Goal: Information Seeking & Learning: Compare options

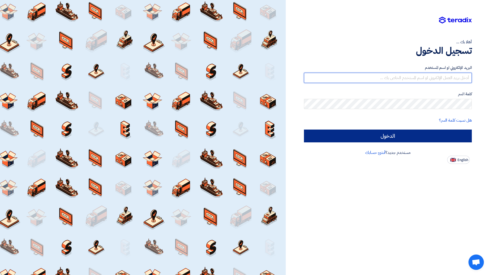
type input "[EMAIL_ADDRESS][PERSON_NAME][DOMAIN_NAME]"
click at [416, 134] on input "الدخول" at bounding box center [388, 136] width 168 height 13
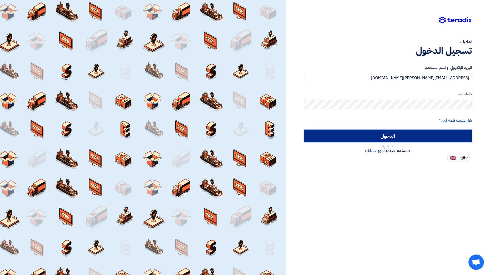
type input "Sign in"
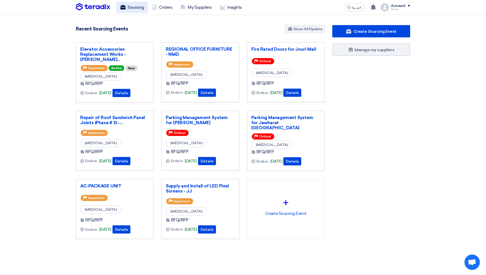
click at [133, 4] on link "Sourcing" at bounding box center [132, 7] width 32 height 11
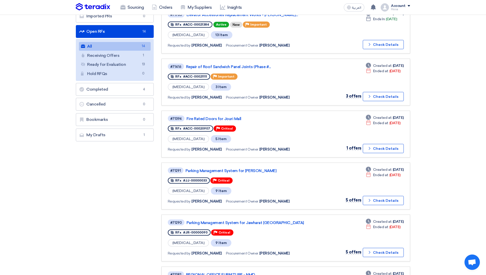
scroll to position [102, 0]
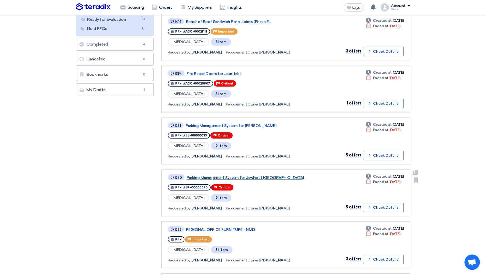
click at [250, 175] on link "Parking Management System for Jawharat [GEOGRAPHIC_DATA]" at bounding box center [250, 177] width 128 height 5
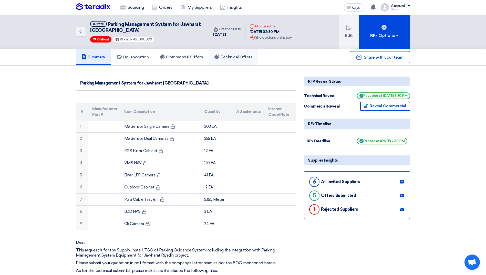
click at [230, 55] on h5 "Technical Offers" at bounding box center [233, 57] width 38 height 5
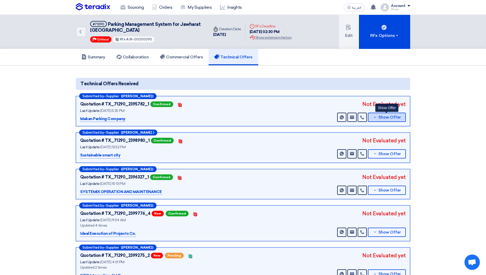
click at [374, 120] on button "Show Offer" at bounding box center [387, 117] width 38 height 9
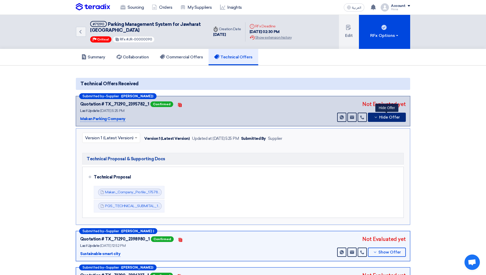
click at [374, 120] on button "Hide Offer" at bounding box center [387, 117] width 38 height 9
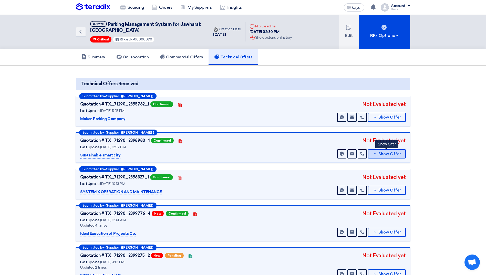
click at [370, 155] on button "Show Offer" at bounding box center [387, 153] width 38 height 9
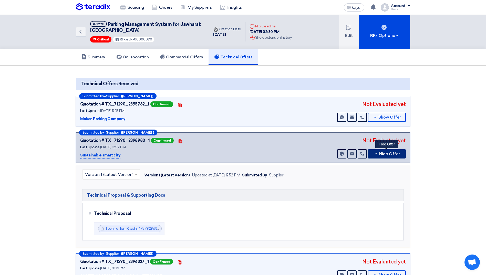
click at [370, 155] on button "Hide Offer" at bounding box center [387, 153] width 38 height 9
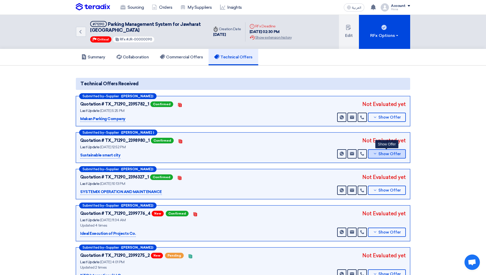
click at [370, 155] on button "Show Offer" at bounding box center [387, 153] width 38 height 9
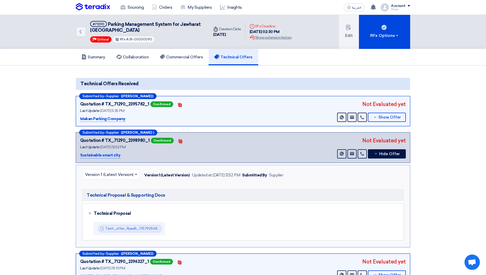
click at [136, 175] on span at bounding box center [136, 174] width 6 height 6
click at [372, 154] on button "Hide Offer" at bounding box center [387, 153] width 38 height 9
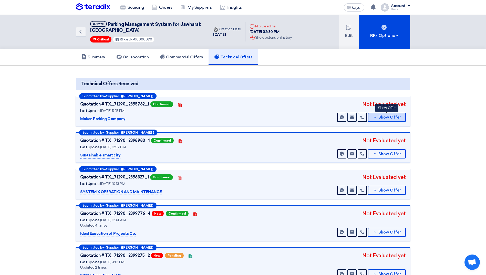
click at [372, 118] on button "Show Offer" at bounding box center [387, 117] width 38 height 9
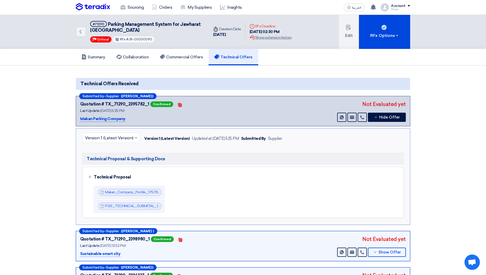
click at [133, 137] on div at bounding box center [110, 138] width 57 height 8
click at [135, 12] on link "Sourcing" at bounding box center [132, 7] width 32 height 11
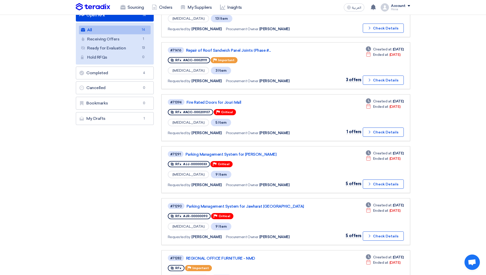
scroll to position [77, 0]
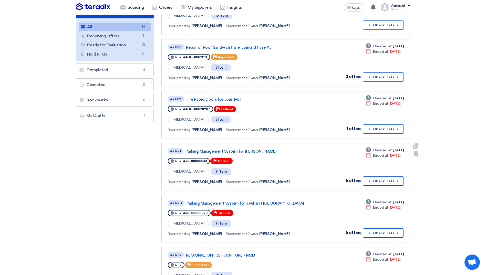
click at [242, 152] on link "Parking Management System for [PERSON_NAME]" at bounding box center [249, 151] width 128 height 5
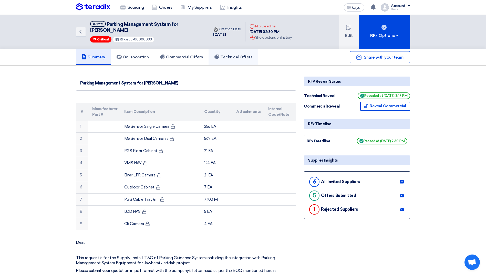
click at [235, 56] on h5 "Technical Offers" at bounding box center [233, 57] width 38 height 5
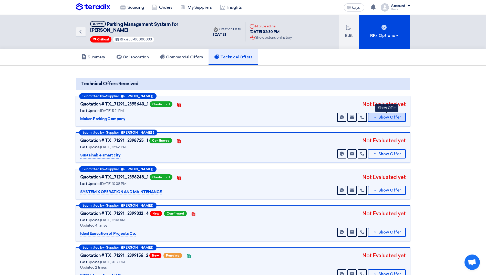
click at [374, 118] on icon at bounding box center [375, 117] width 4 height 4
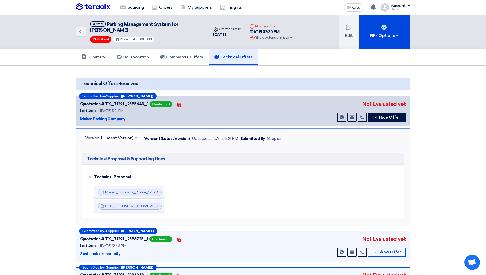
click at [131, 135] on input "text" at bounding box center [108, 138] width 47 height 8
click at [372, 117] on button "Hide Offer" at bounding box center [387, 117] width 38 height 9
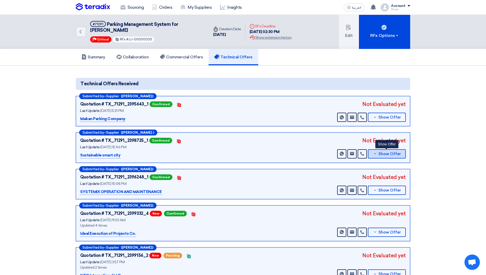
click at [371, 151] on button "Show Offer" at bounding box center [387, 153] width 38 height 9
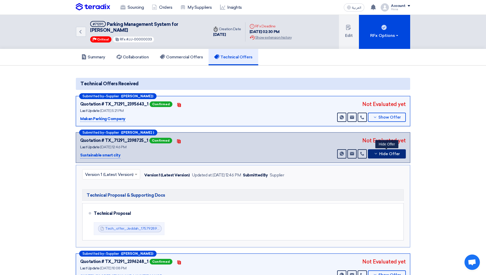
click at [371, 151] on button "Hide Offer" at bounding box center [387, 153] width 38 height 9
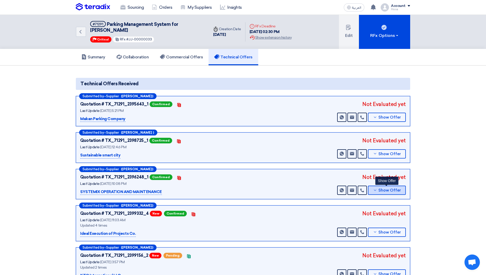
click at [372, 190] on button "Show Offer" at bounding box center [387, 190] width 38 height 9
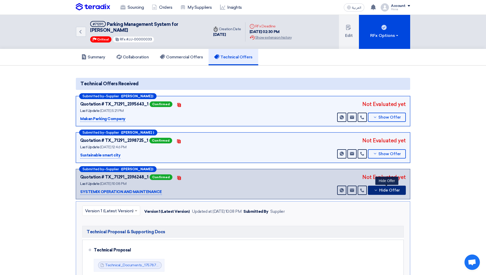
click at [372, 190] on button "Hide Offer" at bounding box center [387, 190] width 38 height 9
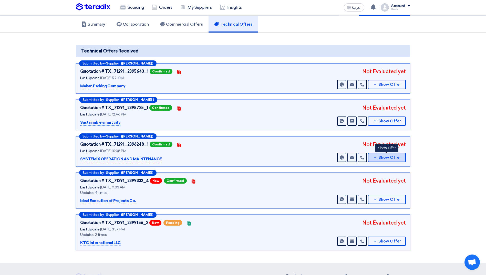
scroll to position [51, 0]
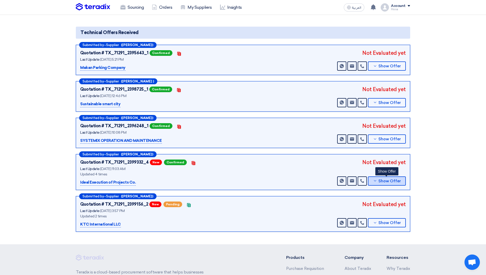
click at [375, 184] on button "Show Offer" at bounding box center [387, 180] width 38 height 9
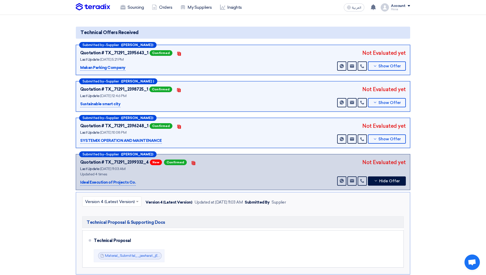
click at [131, 202] on input "text" at bounding box center [109, 202] width 48 height 8
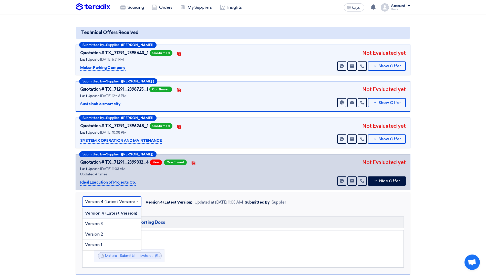
click at [131, 202] on input "text" at bounding box center [109, 202] width 48 height 8
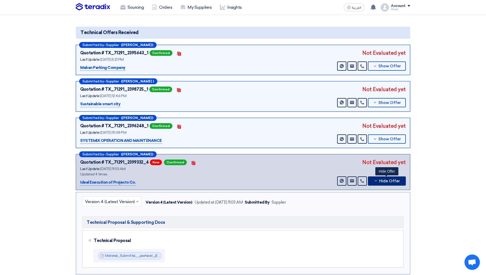
click at [371, 180] on button "Hide Offer" at bounding box center [387, 180] width 38 height 9
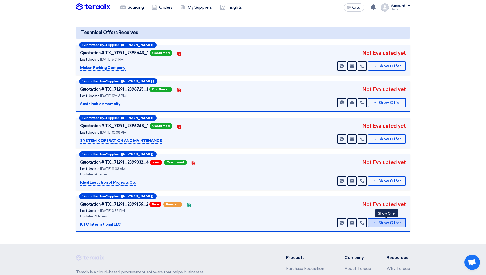
click at [374, 224] on icon at bounding box center [375, 223] width 4 height 4
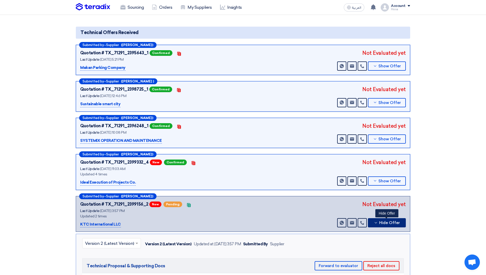
click at [374, 224] on button "Hide Offer" at bounding box center [387, 222] width 38 height 9
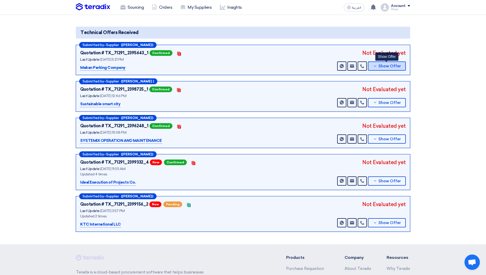
click at [375, 66] on use at bounding box center [375, 65] width 2 height 1
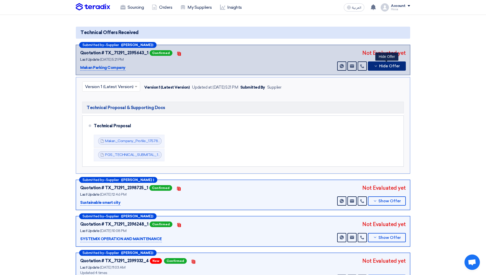
click at [375, 66] on icon at bounding box center [376, 66] width 4 height 4
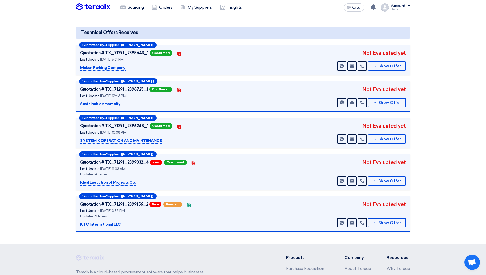
click at [423, 75] on section "Technical Offers Received Submitted by – Supplier ([PERSON_NAME]) Quotation # T…" at bounding box center [243, 129] width 486 height 230
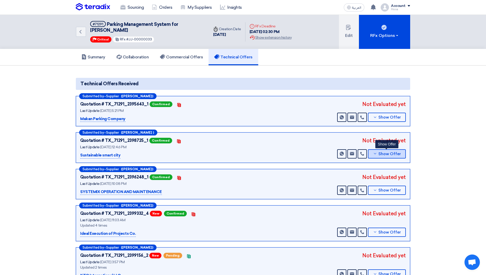
click at [376, 155] on icon at bounding box center [375, 154] width 4 height 4
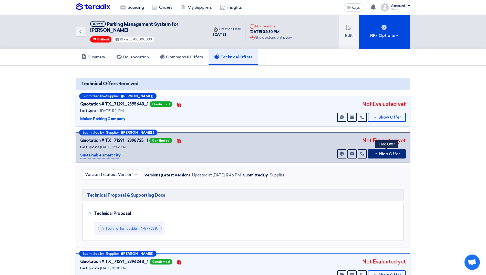
click at [376, 155] on icon at bounding box center [376, 154] width 4 height 4
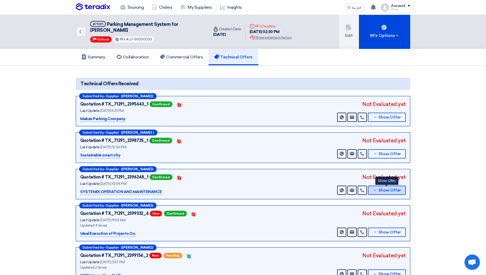
click at [374, 191] on icon at bounding box center [375, 190] width 4 height 4
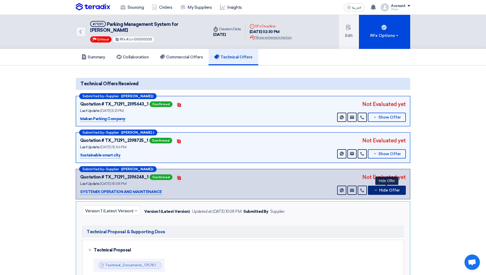
click at [374, 191] on icon at bounding box center [376, 190] width 4 height 4
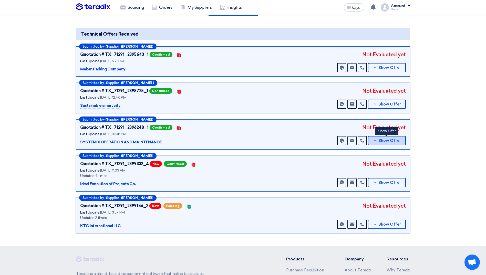
scroll to position [51, 0]
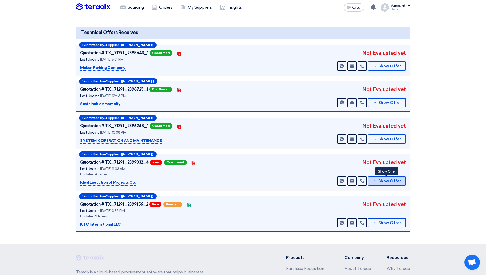
click at [373, 182] on button "Show Offer" at bounding box center [387, 180] width 38 height 9
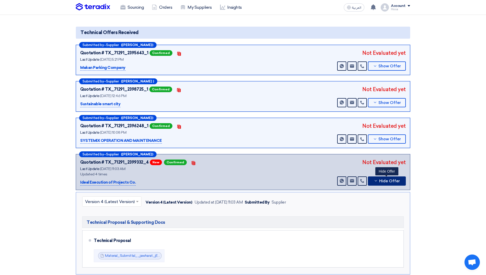
click at [373, 182] on button "Hide Offer" at bounding box center [387, 180] width 38 height 9
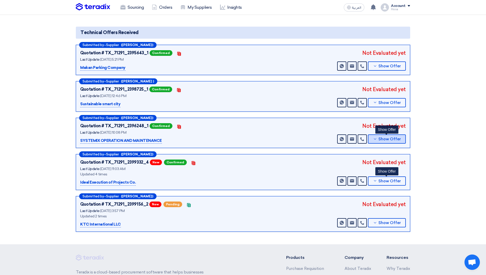
click at [384, 142] on button "Show Offer" at bounding box center [387, 138] width 38 height 9
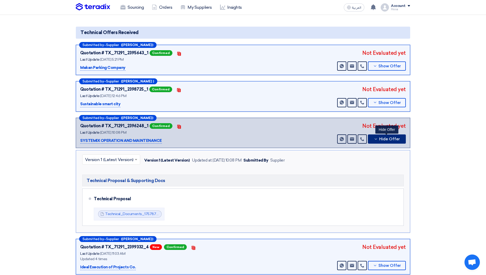
click at [384, 142] on button "Hide Offer" at bounding box center [387, 138] width 38 height 9
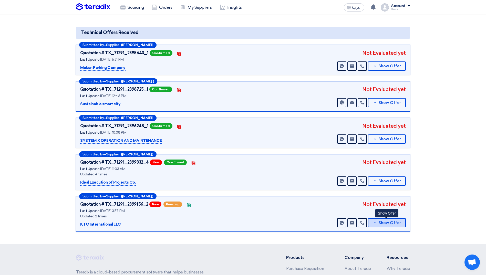
click at [372, 220] on button "Show Offer" at bounding box center [387, 222] width 38 height 9
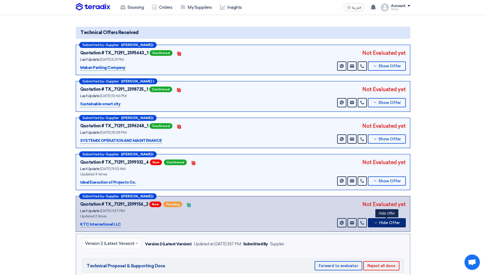
click at [372, 220] on button "Hide Offer" at bounding box center [387, 222] width 38 height 9
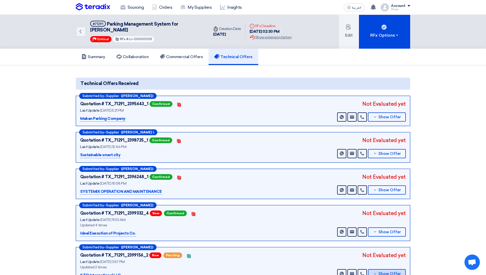
scroll to position [0, 0]
click at [143, 8] on link "Sourcing" at bounding box center [132, 7] width 32 height 11
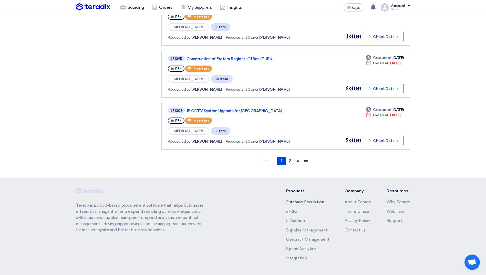
scroll to position [435, 0]
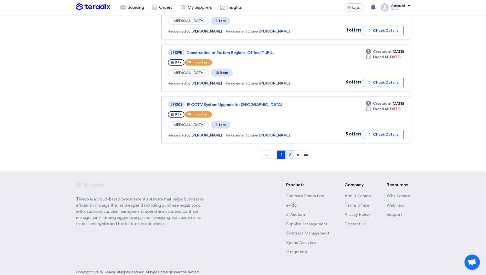
click at [289, 156] on link "2" at bounding box center [289, 155] width 8 height 8
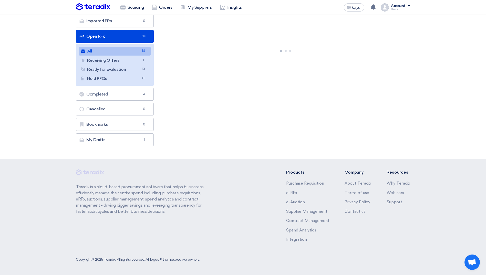
scroll to position [0, 0]
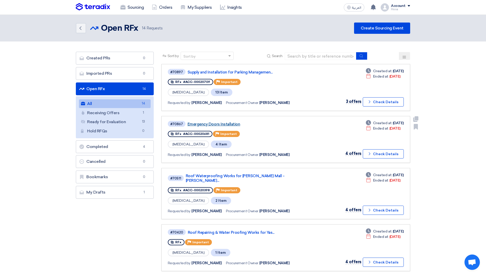
click at [197, 125] on link "Emergency Doors Installation" at bounding box center [251, 124] width 128 height 5
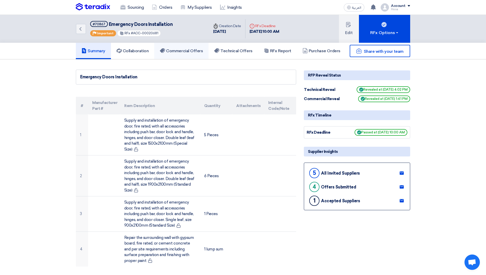
click at [192, 50] on h5 "Commercial Offers" at bounding box center [181, 50] width 43 height 5
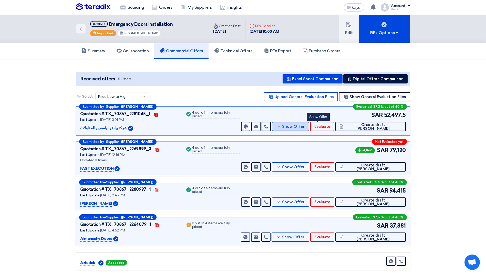
click at [281, 126] on icon at bounding box center [279, 126] width 4 height 4
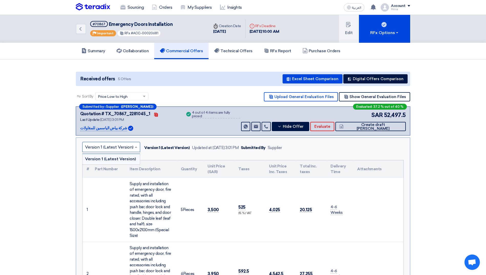
click at [135, 145] on span at bounding box center [136, 147] width 6 height 6
click at [380, 79] on button "Digital Offers Comparison" at bounding box center [375, 78] width 64 height 9
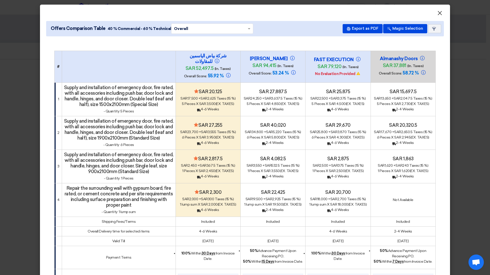
click at [437, 12] on span "×" at bounding box center [439, 14] width 5 height 10
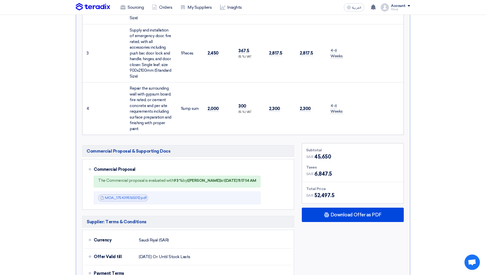
scroll to position [307, 0]
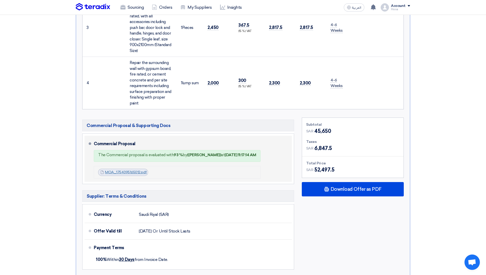
click at [141, 171] on link "MOA_1754395165012.pdf" at bounding box center [126, 172] width 42 height 4
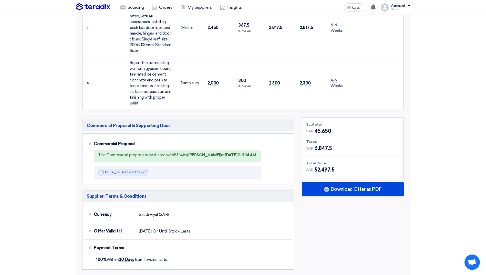
click at [38, 185] on section "Received offers 5 Offers Excel Sheet Comparison Digital Offers Comparison Sort …" at bounding box center [243, 88] width 486 height 672
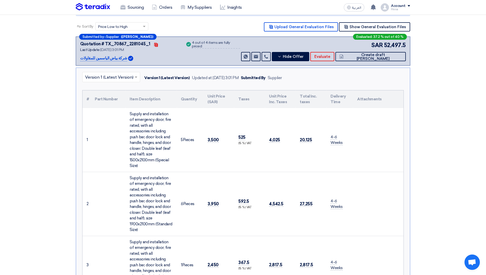
scroll to position [26, 0]
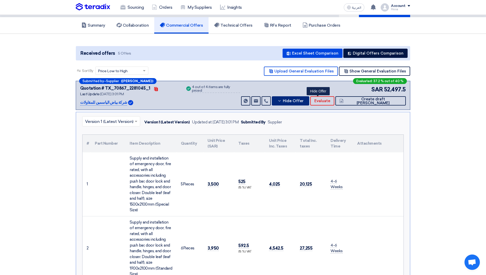
click at [281, 102] on icon at bounding box center [279, 101] width 4 height 4
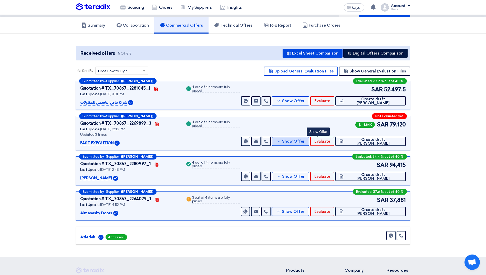
click at [281, 141] on icon at bounding box center [279, 141] width 4 height 4
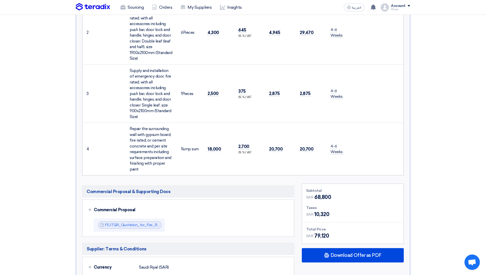
scroll to position [384, 0]
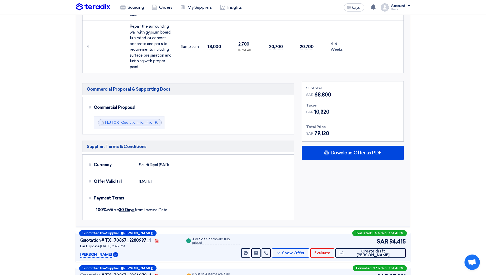
click at [428, 167] on section "Received offers 5 Offers Excel Sheet Comparison Digital Offers Comparison Sort …" at bounding box center [243, 4] width 486 height 658
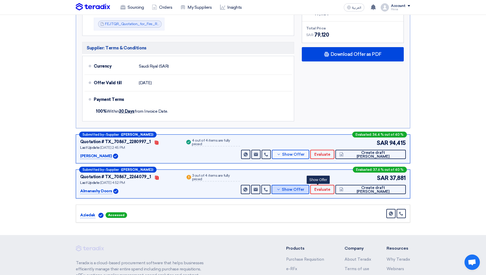
scroll to position [487, 0]
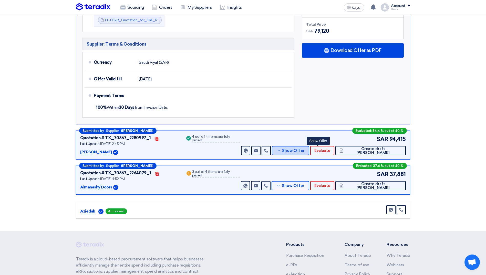
click at [309, 148] on button "Show Offer" at bounding box center [290, 150] width 37 height 9
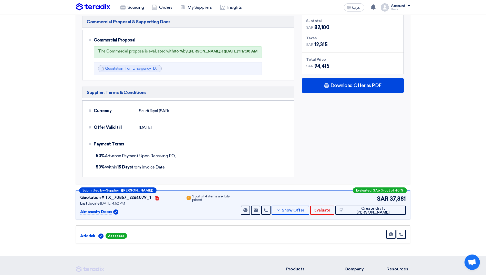
scroll to position [461, 0]
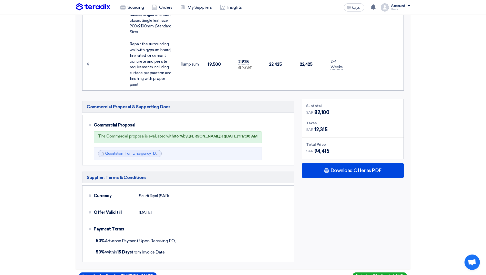
scroll to position [410, 0]
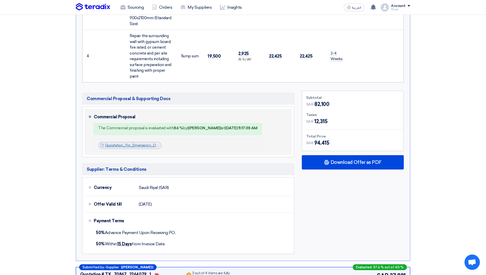
click at [148, 147] on link "Quoatation_For_Emergency_Doors_Mall_Of_Arabia_Jeddah_1754394238232.pdf" at bounding box center [172, 145] width 134 height 4
